Goal: Navigation & Orientation: Find specific page/section

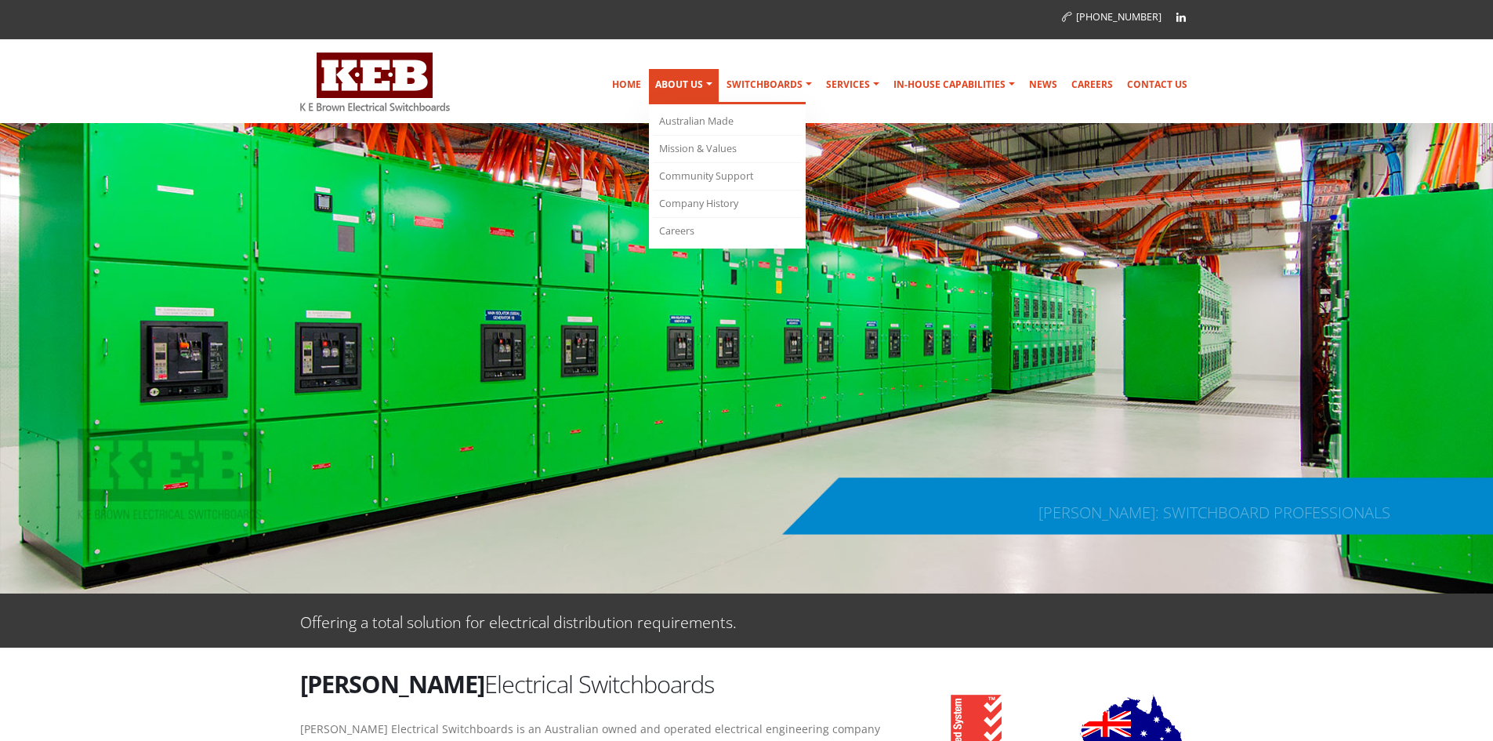
click at [680, 79] on link "About Us" at bounding box center [684, 86] width 70 height 35
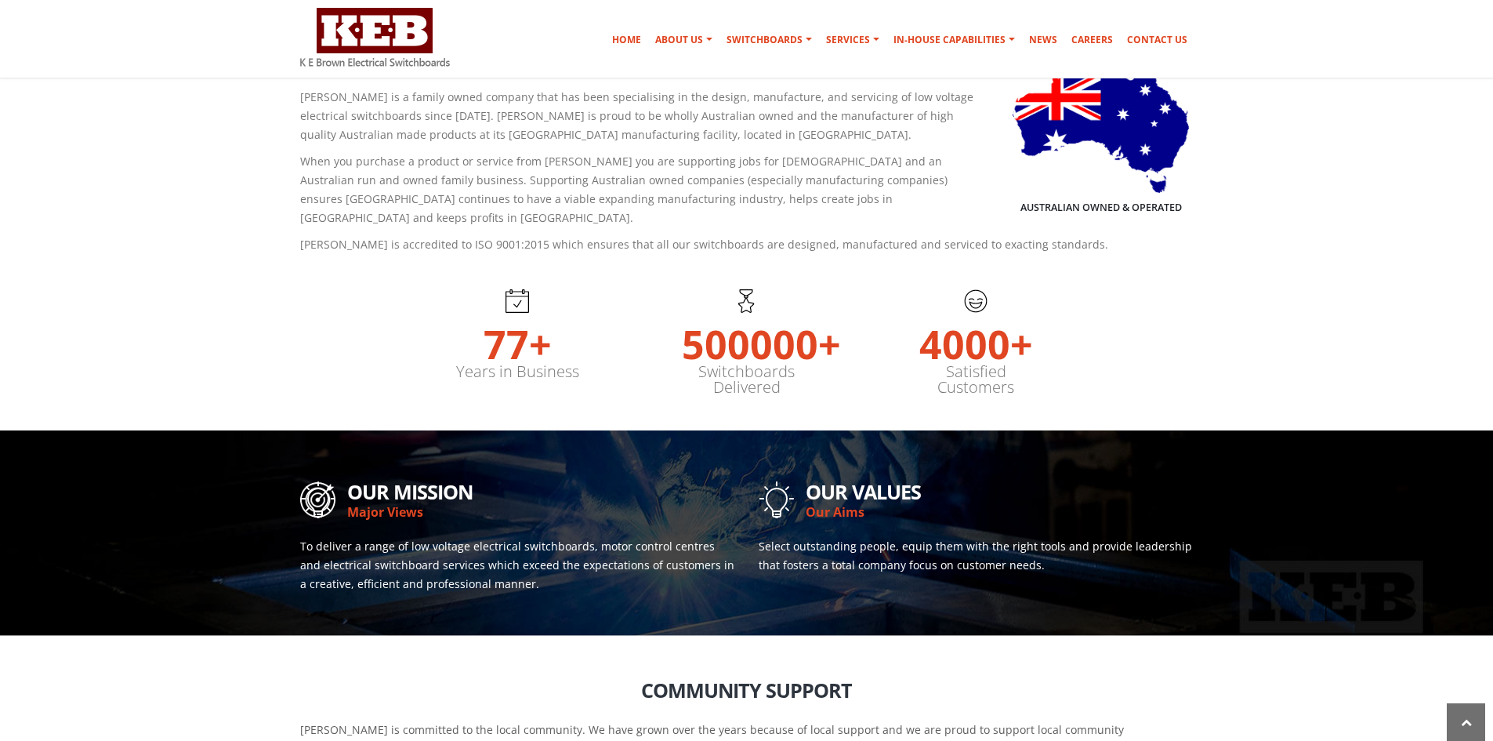
scroll to position [470, 0]
